Goal: Consume media (video, audio): Consume media (video, audio)

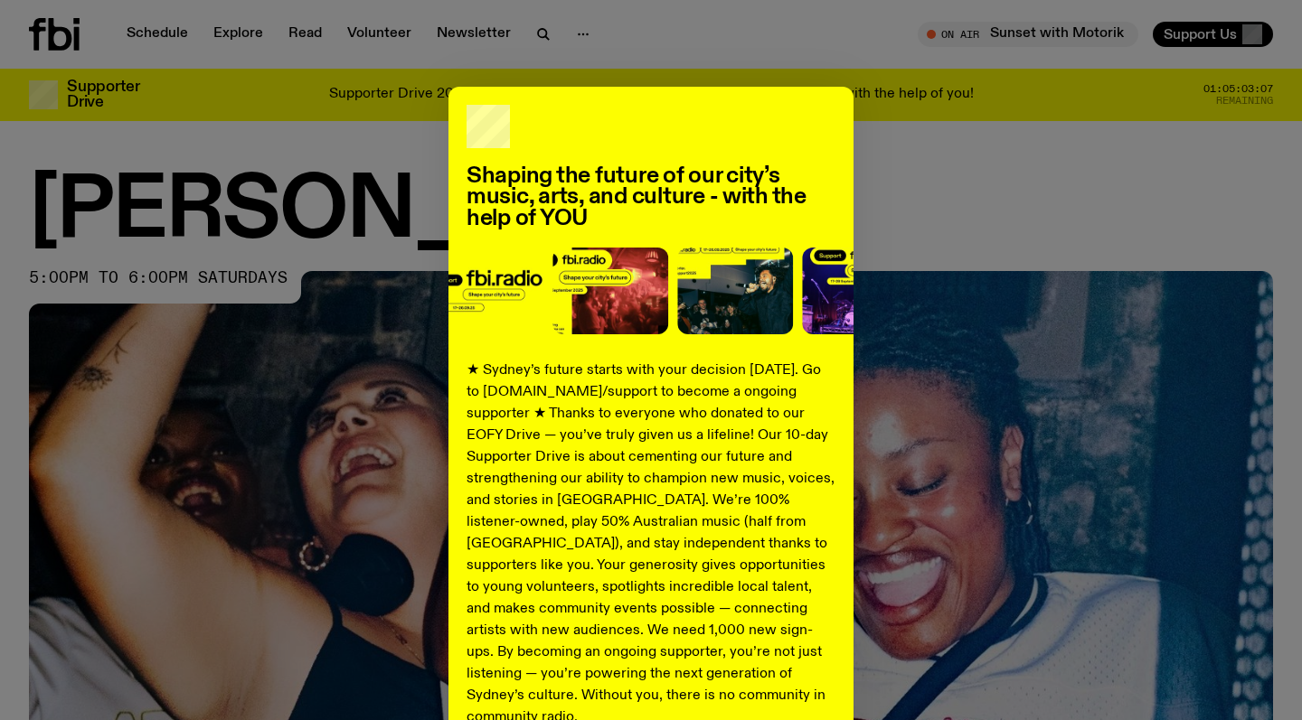
click at [1031, 56] on div "Shaping the future of our city’s music, arts, and culture - with the help of YO…" at bounding box center [651, 360] width 1302 height 720
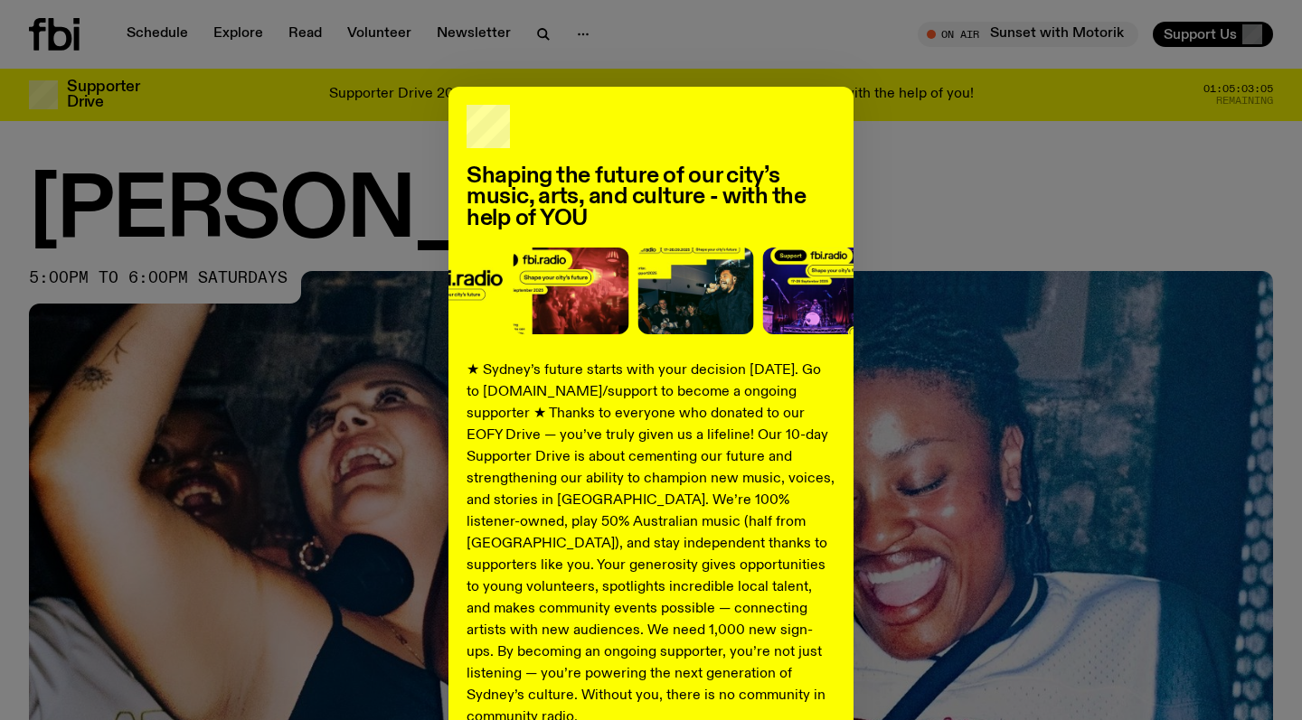
click at [949, 268] on div "Shaping the future of our city’s music, arts, and culture - with the help of YO…" at bounding box center [651, 458] width 1244 height 743
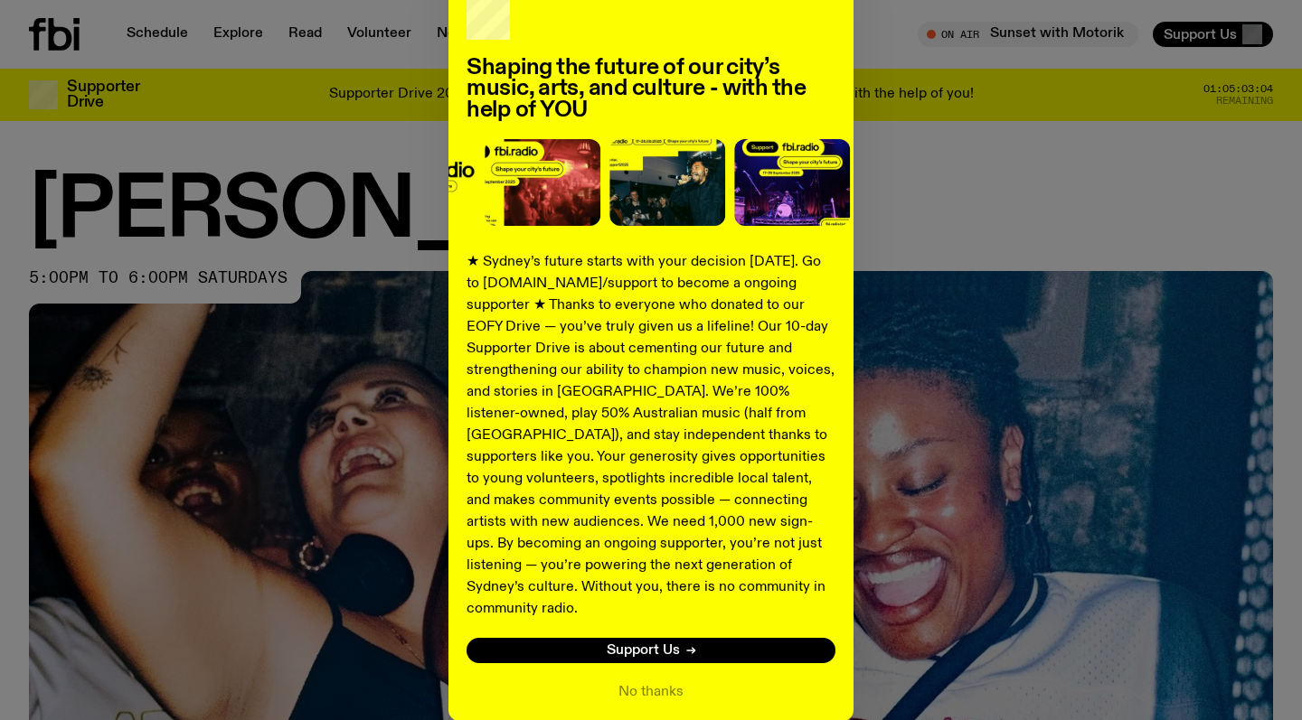
scroll to position [174, 0]
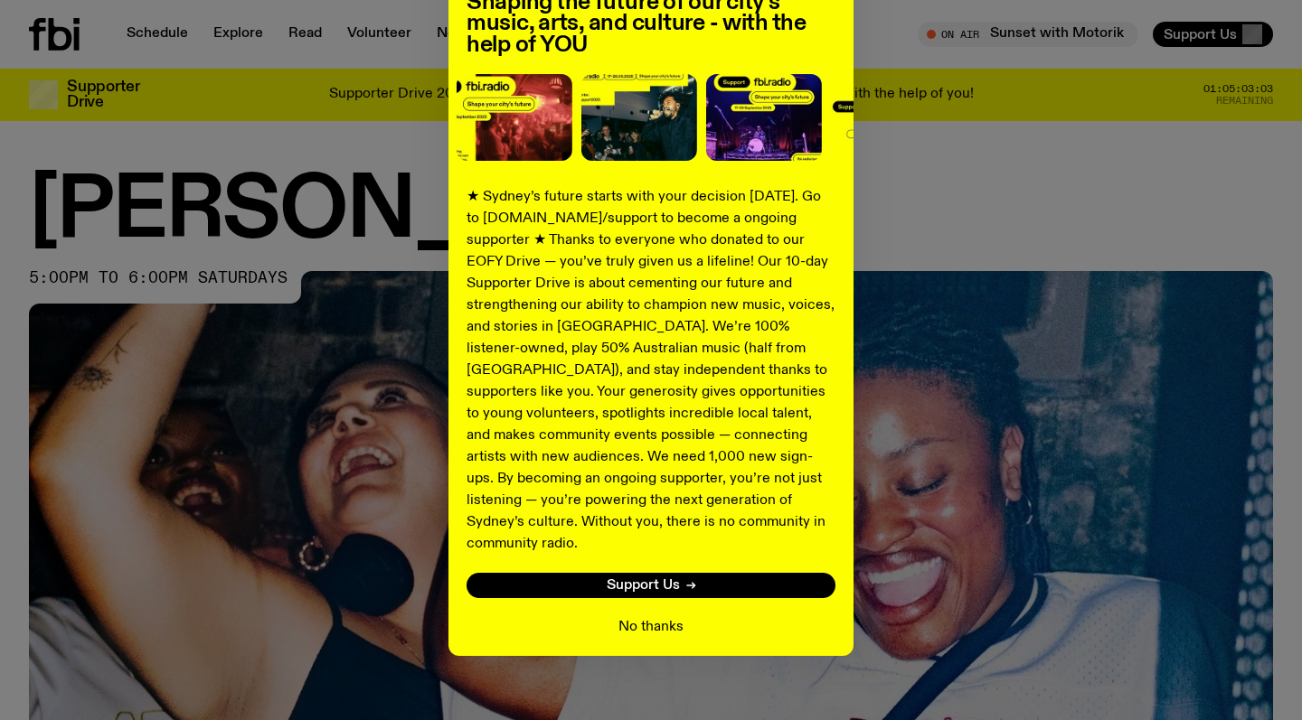
click at [657, 617] on button "No thanks" at bounding box center [650, 628] width 65 height 22
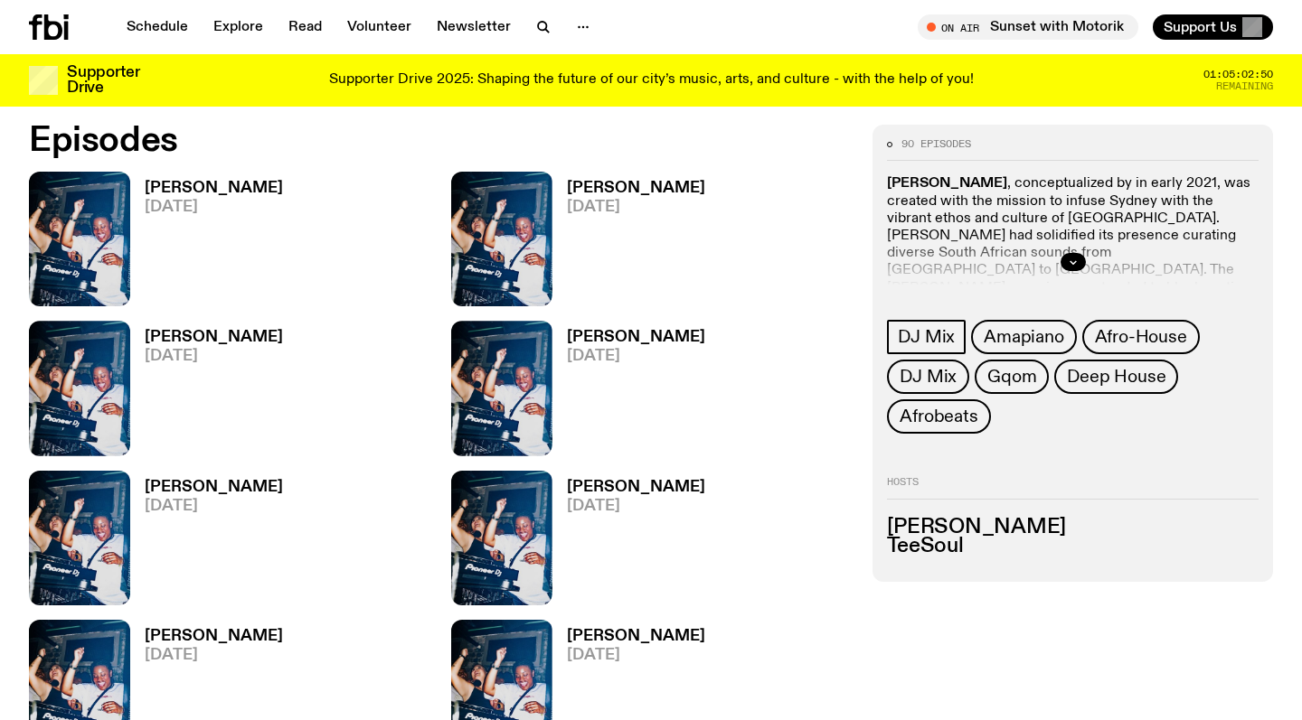
scroll to position [886, 0]
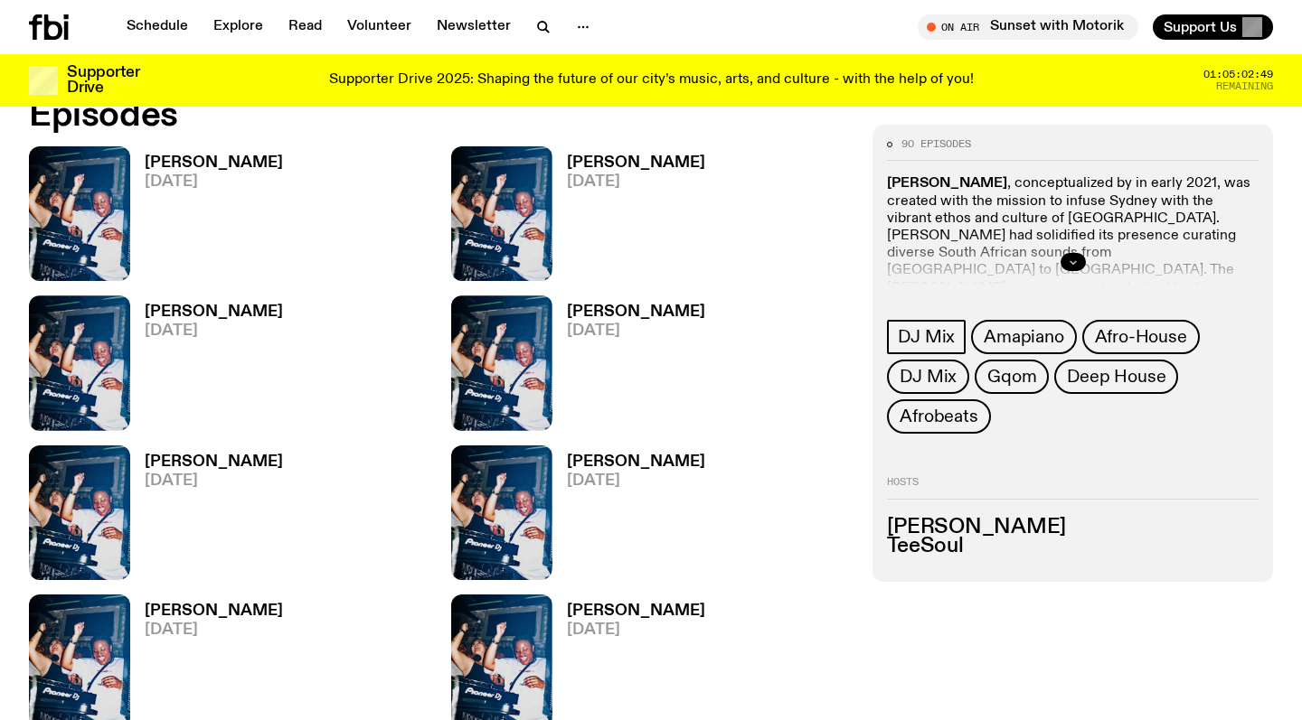
click at [1076, 260] on icon "button" at bounding box center [1073, 262] width 11 height 11
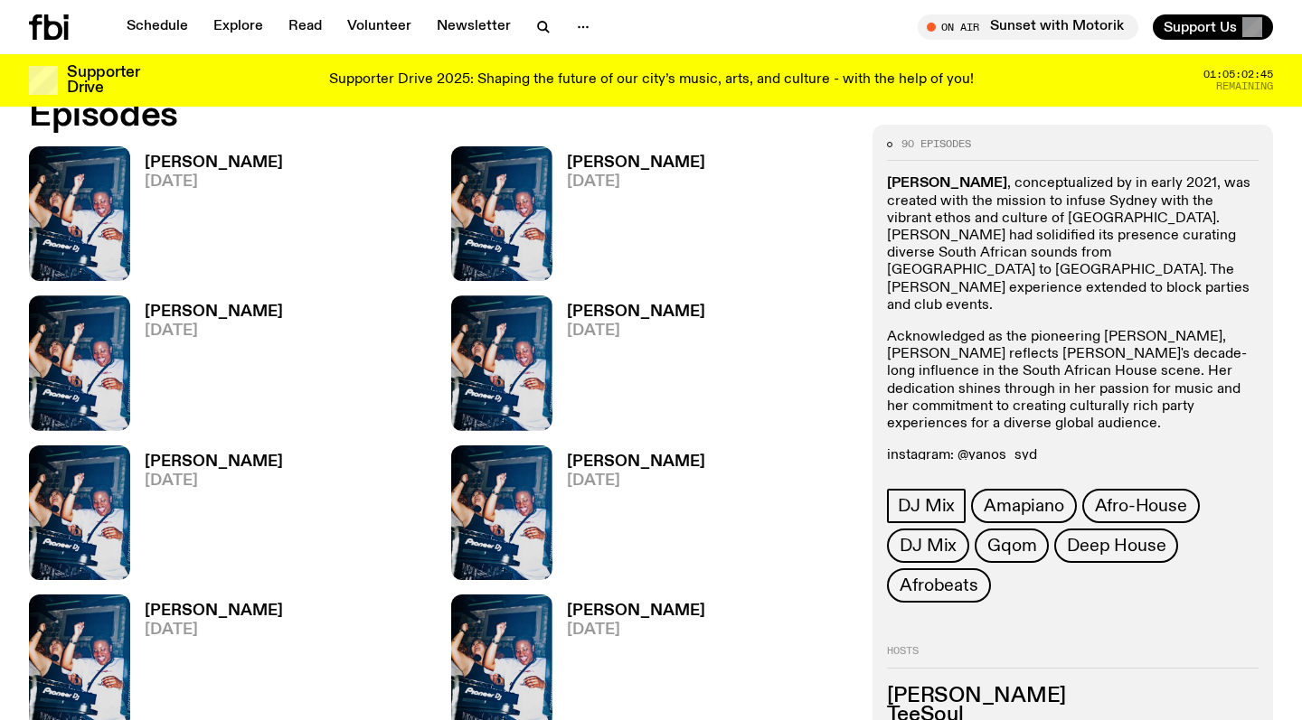
click at [1012, 447] on p "instagram: @yanos_syd" at bounding box center [1073, 455] width 372 height 17
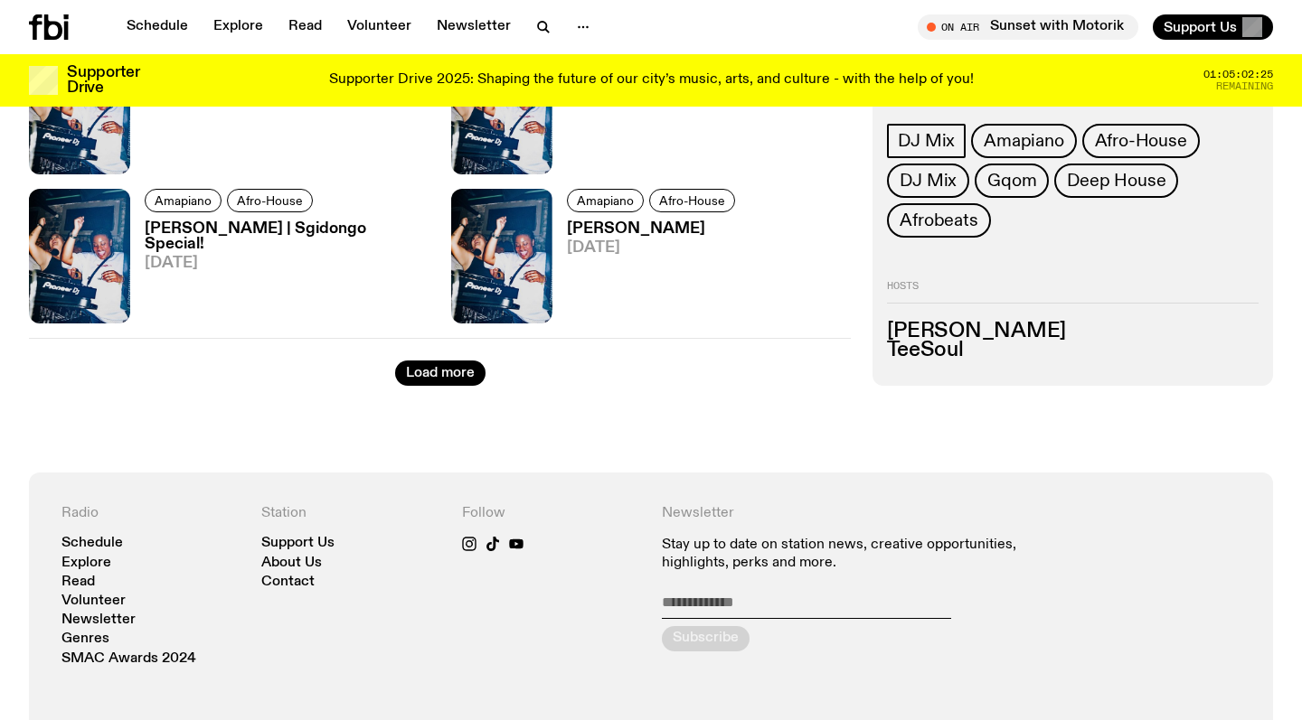
scroll to position [3105, 0]
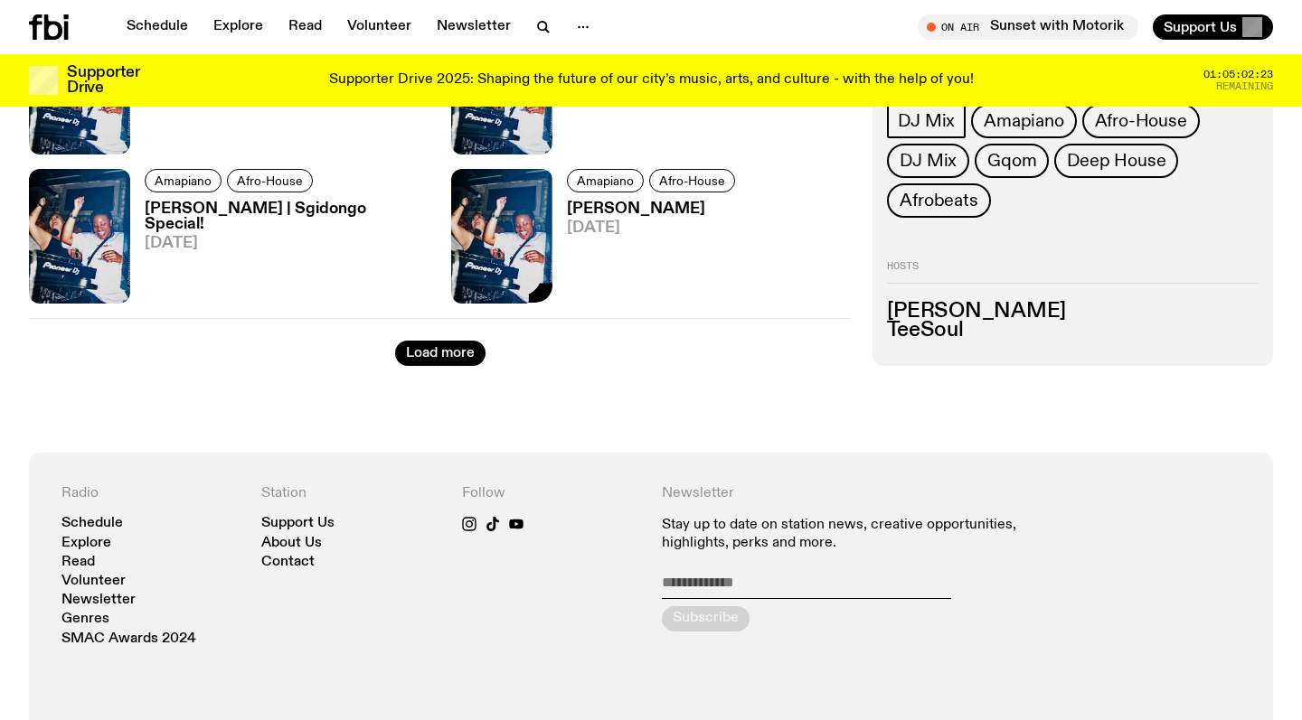
click at [532, 234] on img at bounding box center [501, 236] width 101 height 135
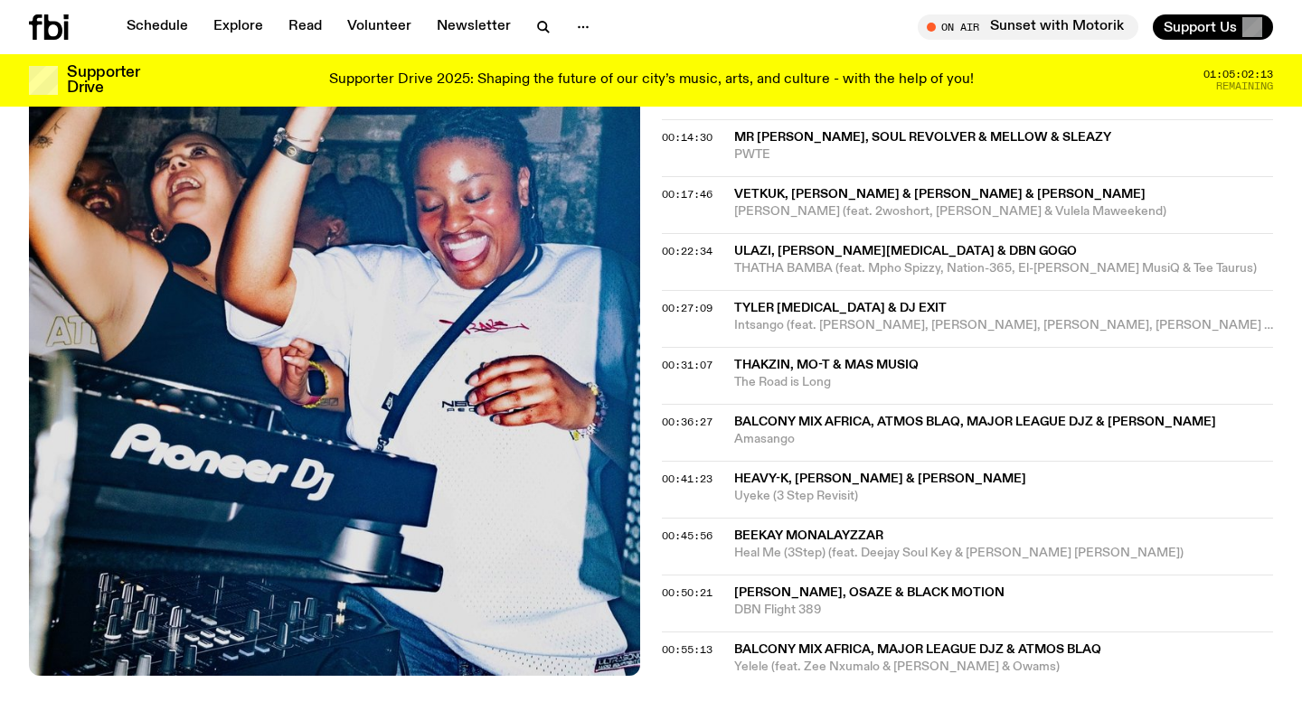
scroll to position [918, 0]
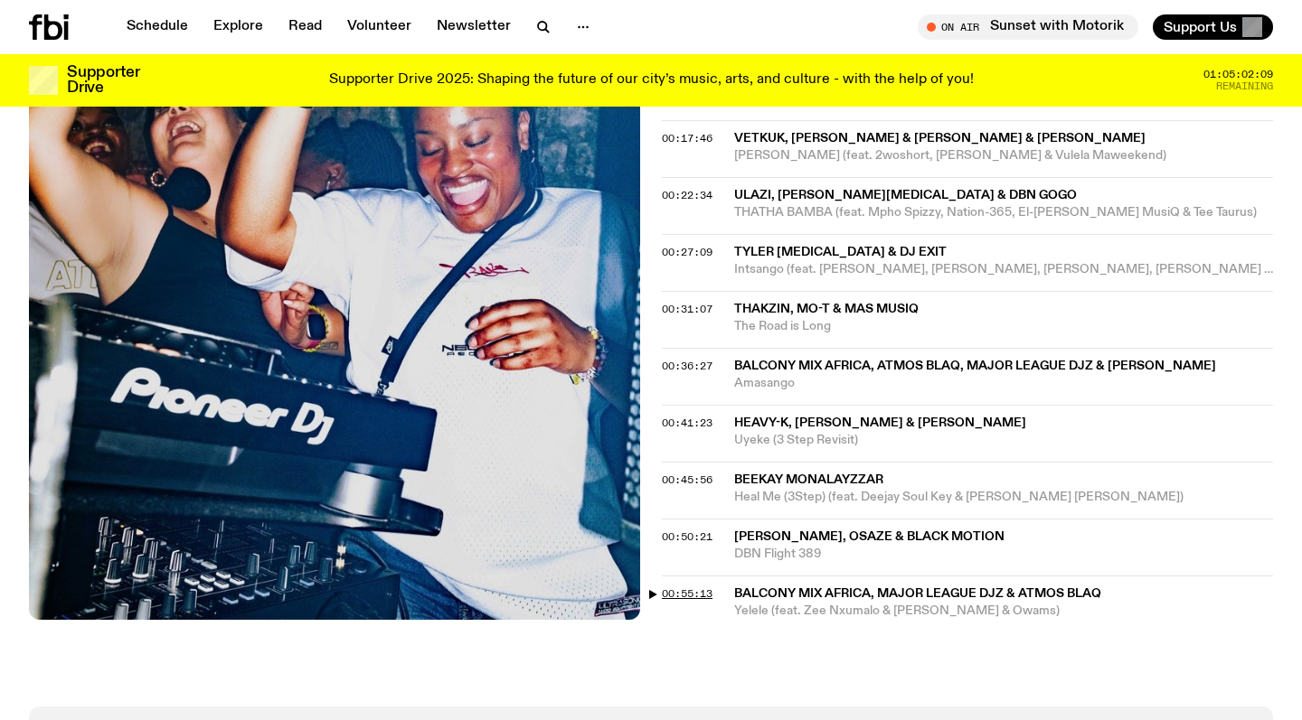
click at [664, 587] on span "00:55:13" at bounding box center [687, 594] width 51 height 14
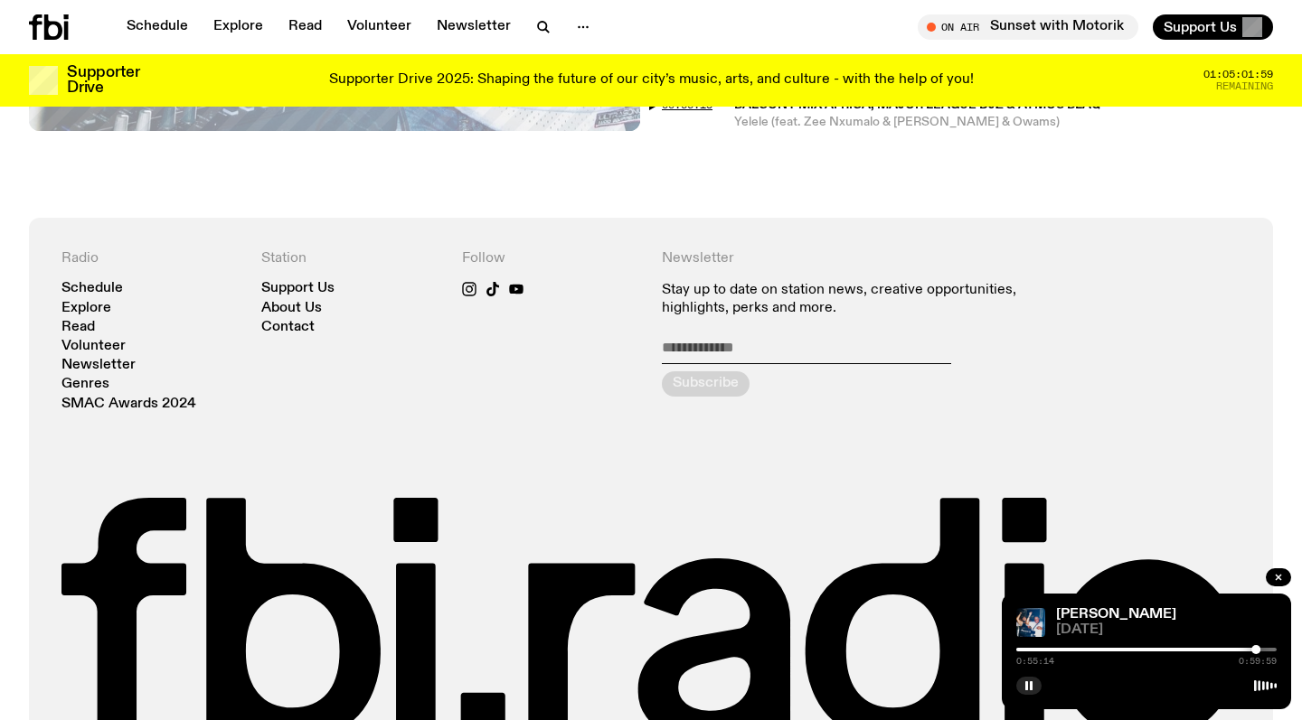
scroll to position [1495, 0]
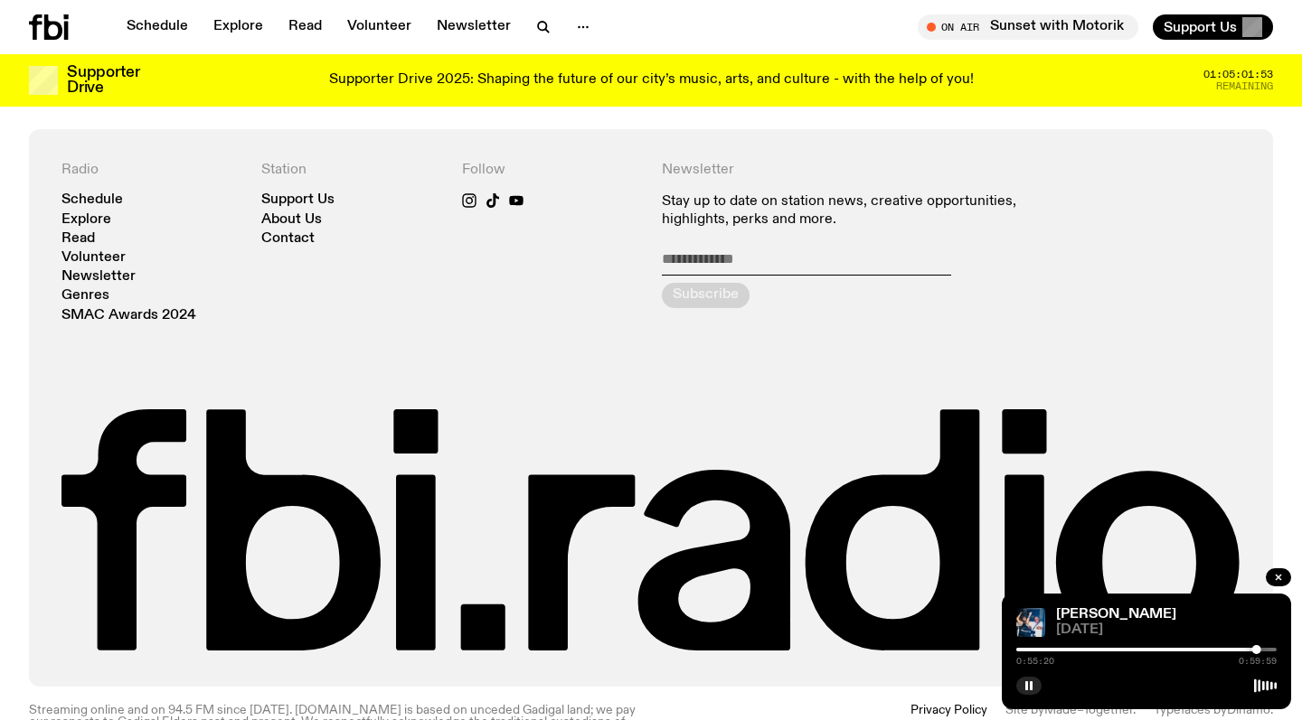
click at [1022, 696] on div "[PERSON_NAME] [DATE] 0:55:20 0:59:59" at bounding box center [1146, 652] width 289 height 116
click at [1033, 690] on icon "button" at bounding box center [1028, 686] width 11 height 11
click at [165, 36] on link "Schedule" at bounding box center [157, 26] width 83 height 25
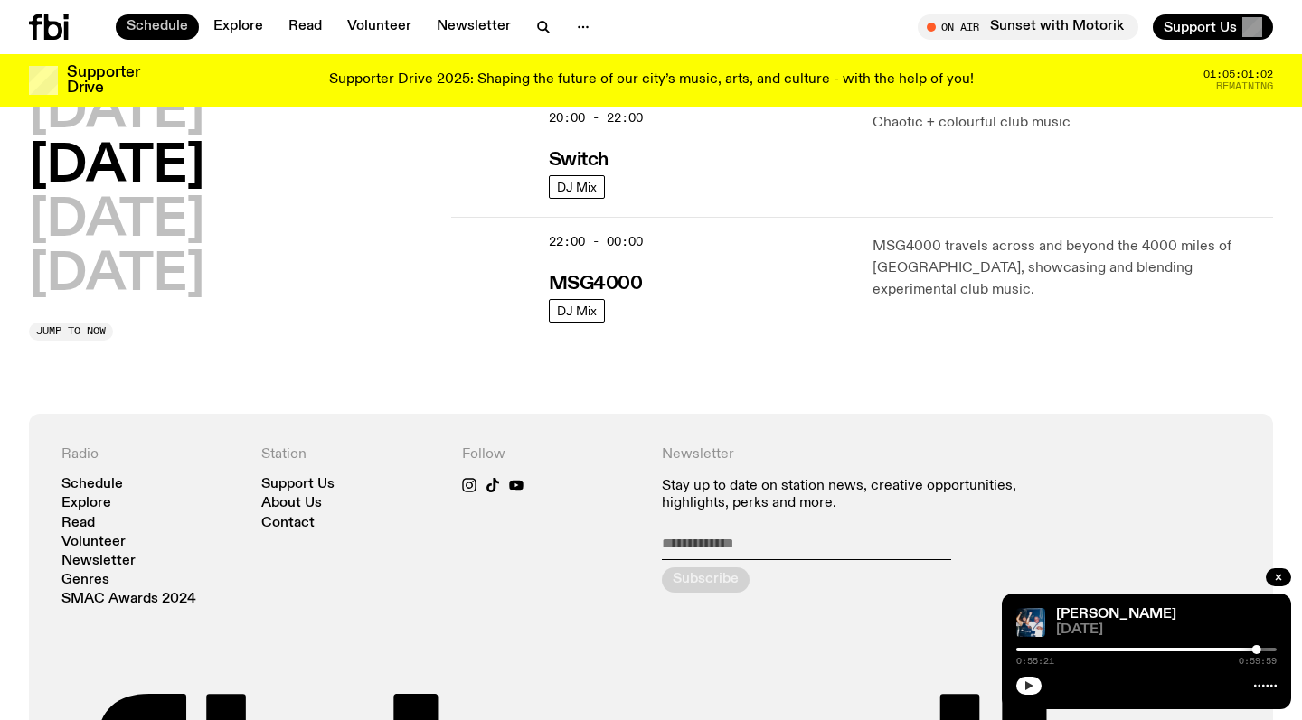
scroll to position [967, 0]
